Goal: Information Seeking & Learning: Learn about a topic

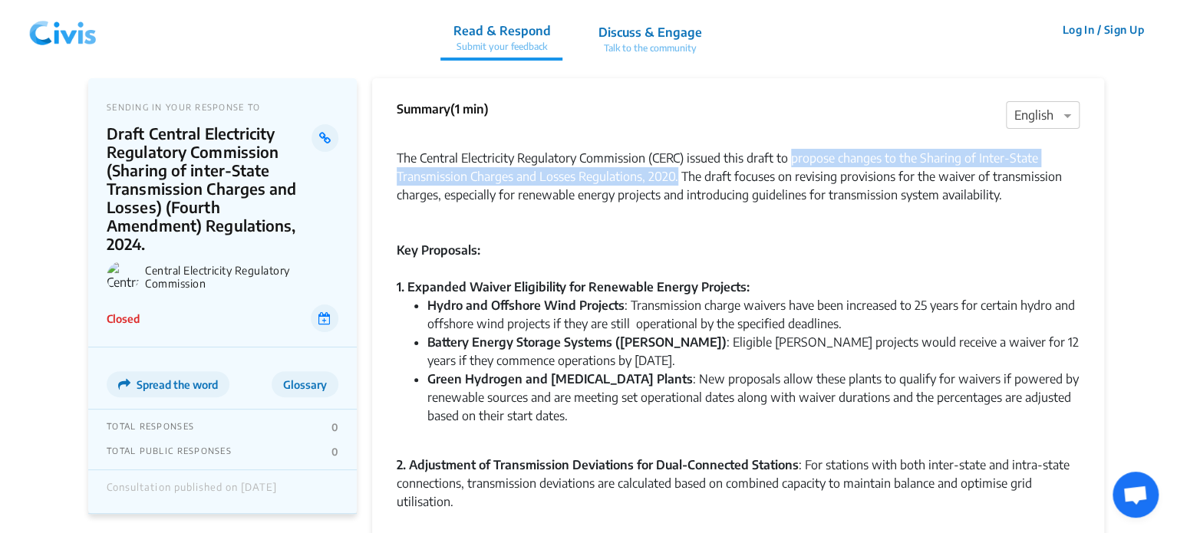
drag, startPoint x: 792, startPoint y: 159, endPoint x: 677, endPoint y: 183, distance: 116.8
click at [677, 183] on div "The Central Electricity Regulatory Commission (CERC) issued this draft to propo…" at bounding box center [738, 176] width 683 height 92
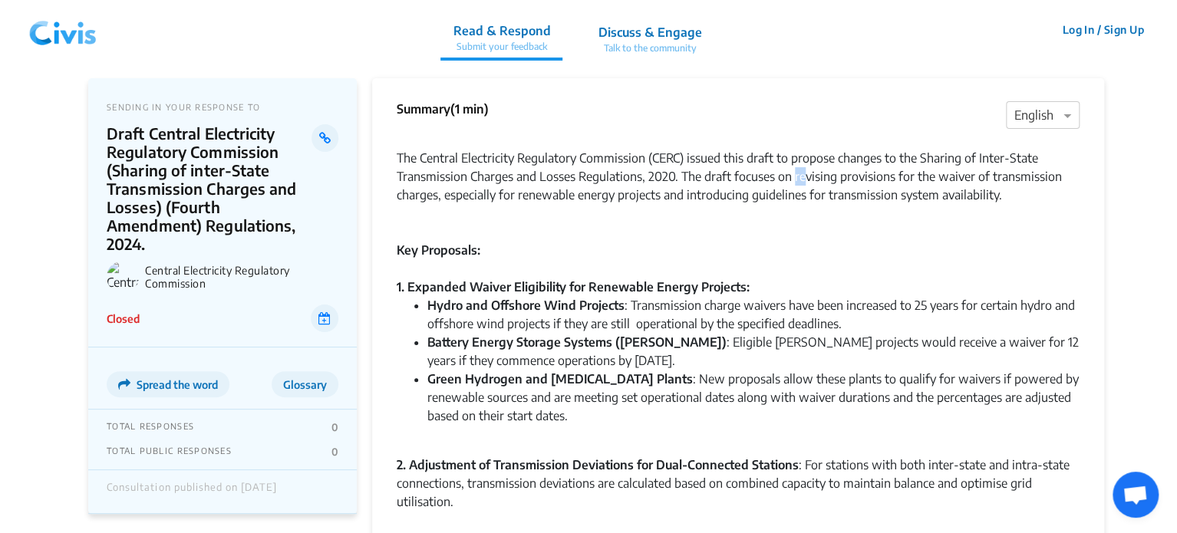
drag, startPoint x: 794, startPoint y: 176, endPoint x: 804, endPoint y: 177, distance: 10.1
click at [804, 177] on div "The Central Electricity Regulatory Commission (CERC) issued this draft to propo…" at bounding box center [738, 176] width 683 height 92
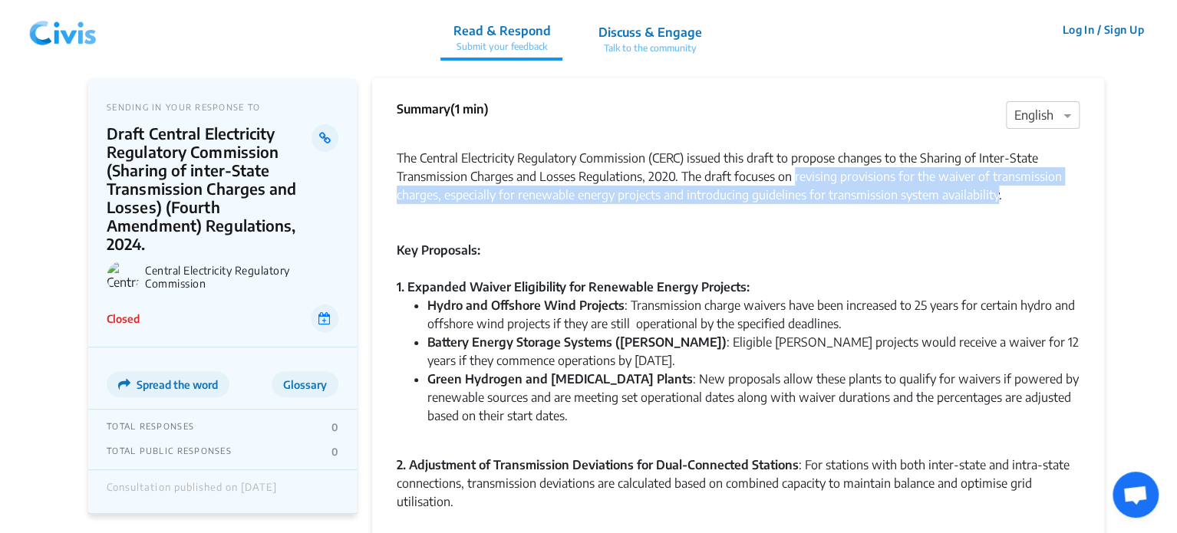
drag, startPoint x: 794, startPoint y: 175, endPoint x: 994, endPoint y: 199, distance: 201.7
click at [994, 199] on div "The Central Electricity Regulatory Commission (CERC) issued this draft to propo…" at bounding box center [738, 176] width 683 height 92
copy div "revising provisions for the waiver of transmission charges, especially for rene…"
